Goal: Task Accomplishment & Management: Complete application form

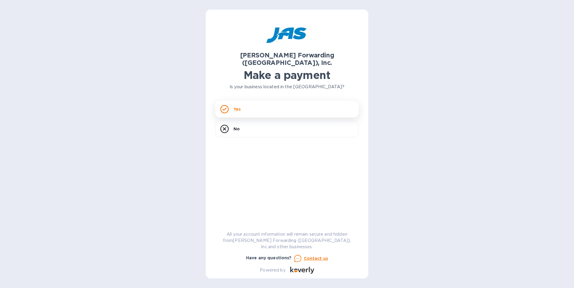
click at [224, 105] on icon at bounding box center [224, 109] width 8 height 8
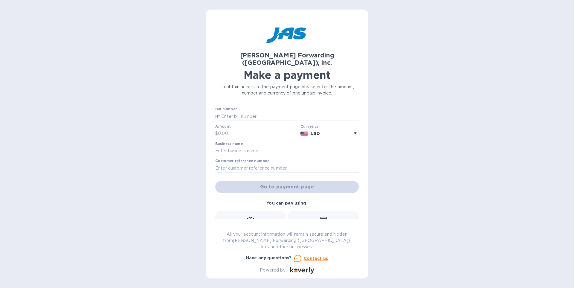
click at [224, 129] on input "text" at bounding box center [258, 133] width 80 height 9
type input "855.00"
click at [228, 147] on input "text" at bounding box center [287, 151] width 144 height 9
type input "Tizo Design Inc"
type input "t"
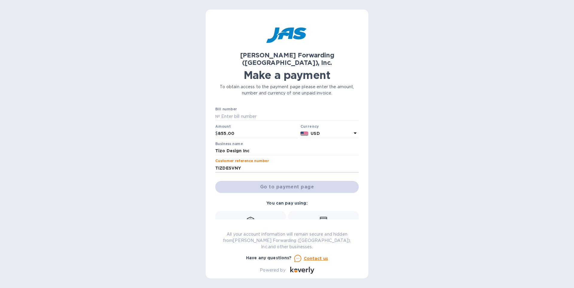
type input "TIZDESVNY"
click at [292, 180] on div "Go to payment page" at bounding box center [287, 187] width 146 height 14
click at [250, 217] on icon at bounding box center [250, 220] width 7 height 7
click at [248, 217] on icon at bounding box center [250, 220] width 7 height 7
click at [230, 112] on input "text" at bounding box center [289, 116] width 139 height 9
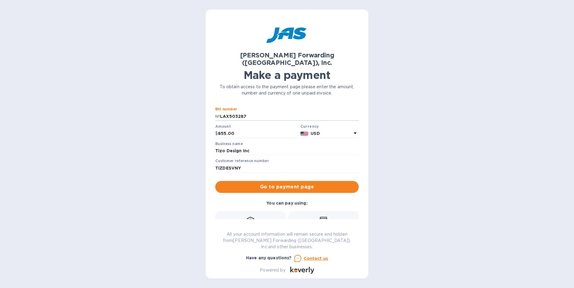
type input "LAX503287"
click at [215, 181] on button "Go to payment page" at bounding box center [287, 187] width 144 height 12
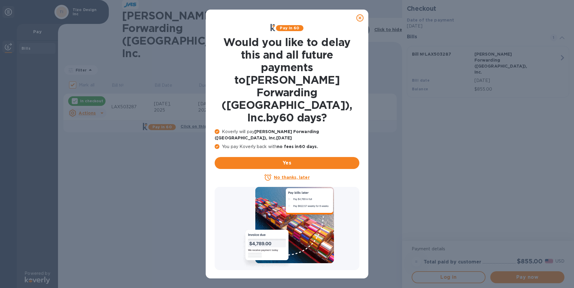
click at [292, 175] on u "No thanks, later" at bounding box center [292, 177] width 36 height 5
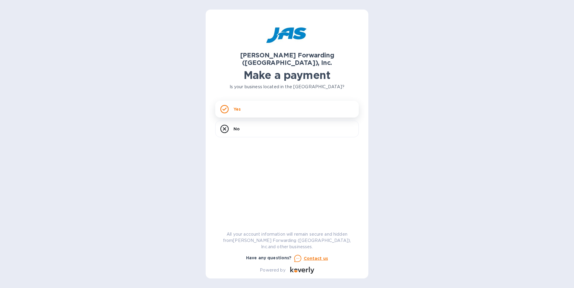
click at [262, 104] on div "Yes" at bounding box center [287, 109] width 144 height 17
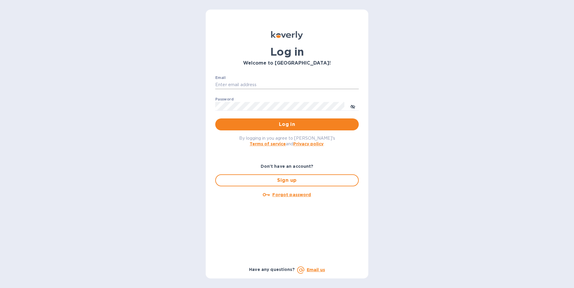
click at [241, 83] on input "Email" at bounding box center [287, 84] width 144 height 9
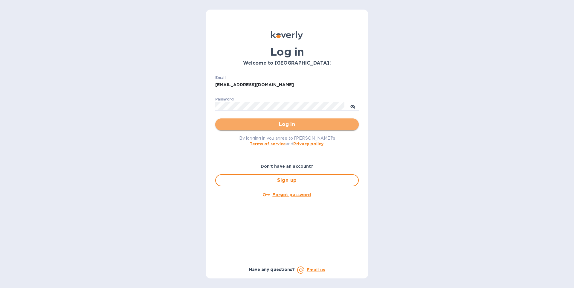
click at [296, 125] on span "Log in" at bounding box center [287, 124] width 134 height 7
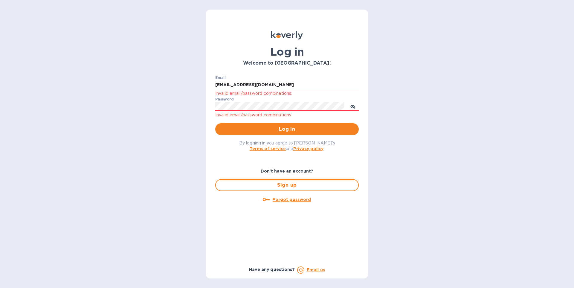
click at [263, 84] on input "johnshowit@aol.com" at bounding box center [287, 84] width 144 height 9
type input "j"
type input "john@tizodesign.com"
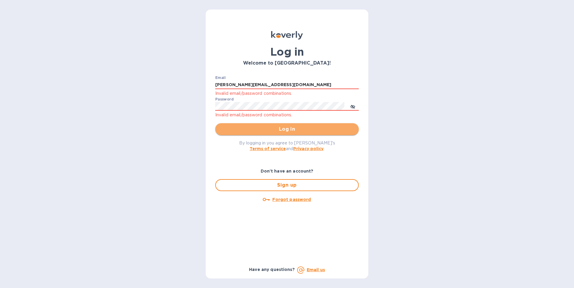
click at [292, 127] on span "Log in" at bounding box center [287, 129] width 134 height 7
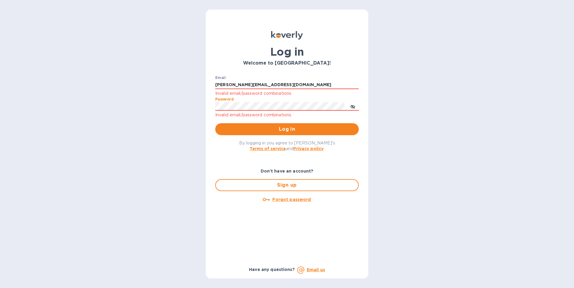
click at [202, 107] on div "Log in Welcome to Koverly! Email john@tizodesign.com Invalid email/password com…" at bounding box center [287, 144] width 574 height 288
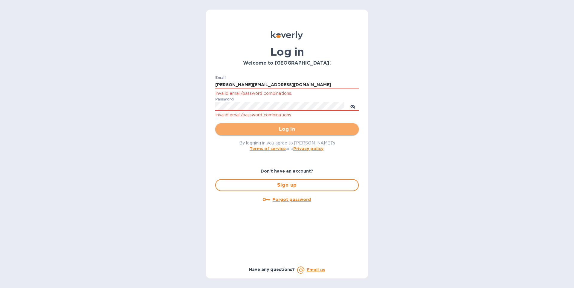
click at [289, 132] on span "Log in" at bounding box center [287, 129] width 134 height 7
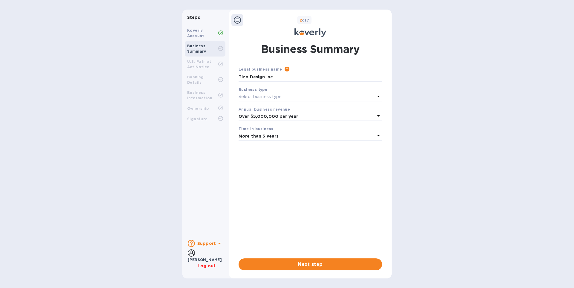
click at [380, 95] on icon at bounding box center [378, 96] width 7 height 7
click at [260, 143] on p "S Corporations" at bounding box center [307, 144] width 129 height 6
click at [316, 265] on span "Next step" at bounding box center [310, 264] width 134 height 7
click at [314, 265] on span "Next step" at bounding box center [310, 264] width 134 height 7
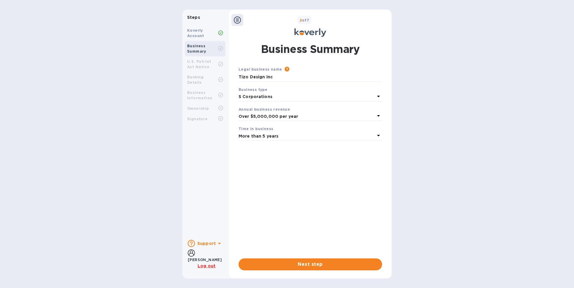
click at [199, 61] on b "U.S. Patriot Act Notice" at bounding box center [199, 64] width 24 height 10
click at [193, 81] on div "Banking Details" at bounding box center [205, 80] width 41 height 16
click at [216, 244] on icon at bounding box center [219, 243] width 7 height 7
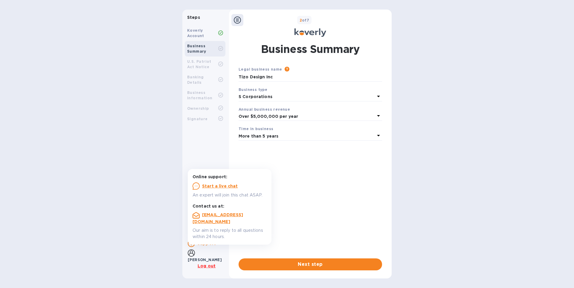
click at [337, 167] on div "Legal business name Please provide the legal name that appears on your SS-4 for…" at bounding box center [311, 157] width 144 height 183
click at [349, 147] on div "Legal business name Please provide the legal name that appears on your SS-4 for…" at bounding box center [311, 157] width 144 height 183
click at [205, 62] on b "U.S. Patriot Act Notice" at bounding box center [199, 64] width 24 height 10
click at [326, 264] on span "Next step" at bounding box center [310, 264] width 134 height 7
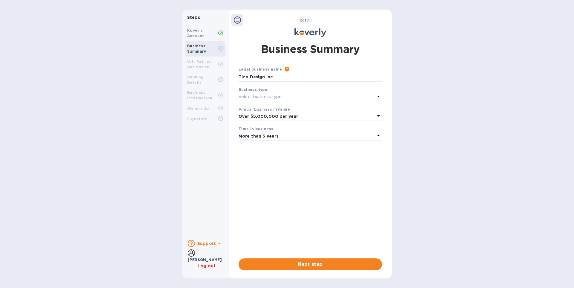
click at [381, 97] on icon at bounding box center [378, 96] width 7 height 7
click at [261, 141] on p "S Corporations" at bounding box center [307, 144] width 129 height 6
click at [330, 264] on span "Next step" at bounding box center [310, 264] width 134 height 7
click at [326, 268] on span "Next step" at bounding box center [310, 264] width 134 height 7
